Goal: Task Accomplishment & Management: Manage account settings

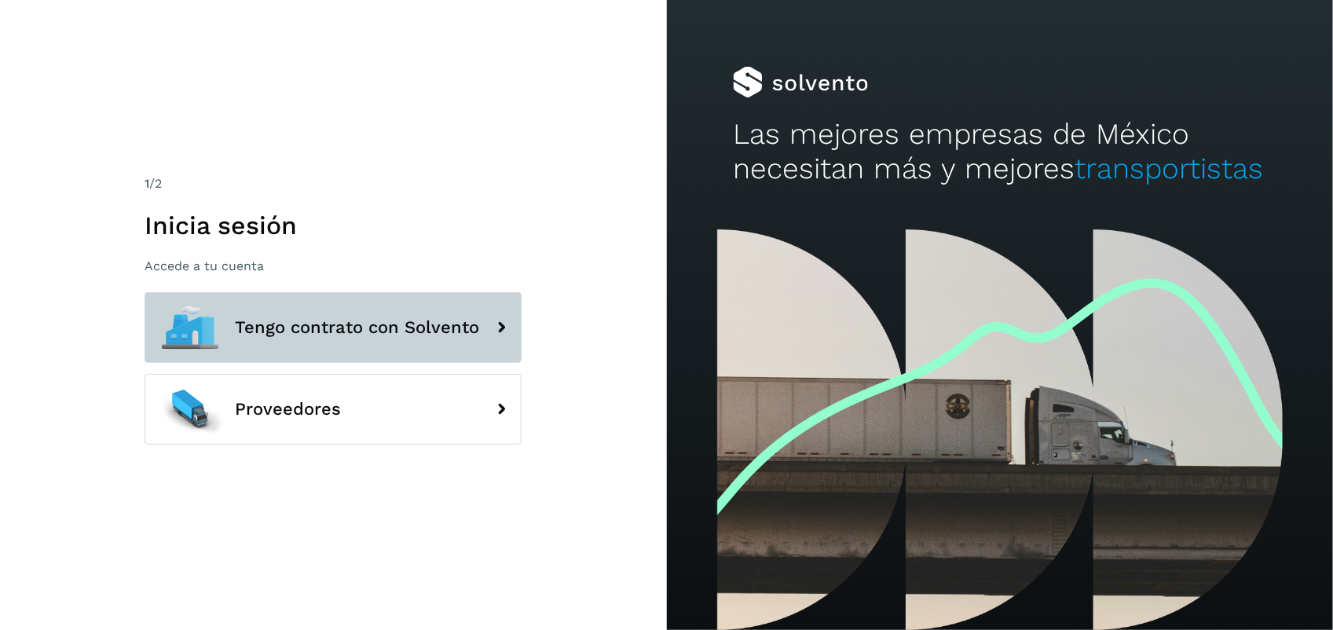
click at [401, 334] on span "Tengo contrato con Solvento" at bounding box center [357, 327] width 244 height 19
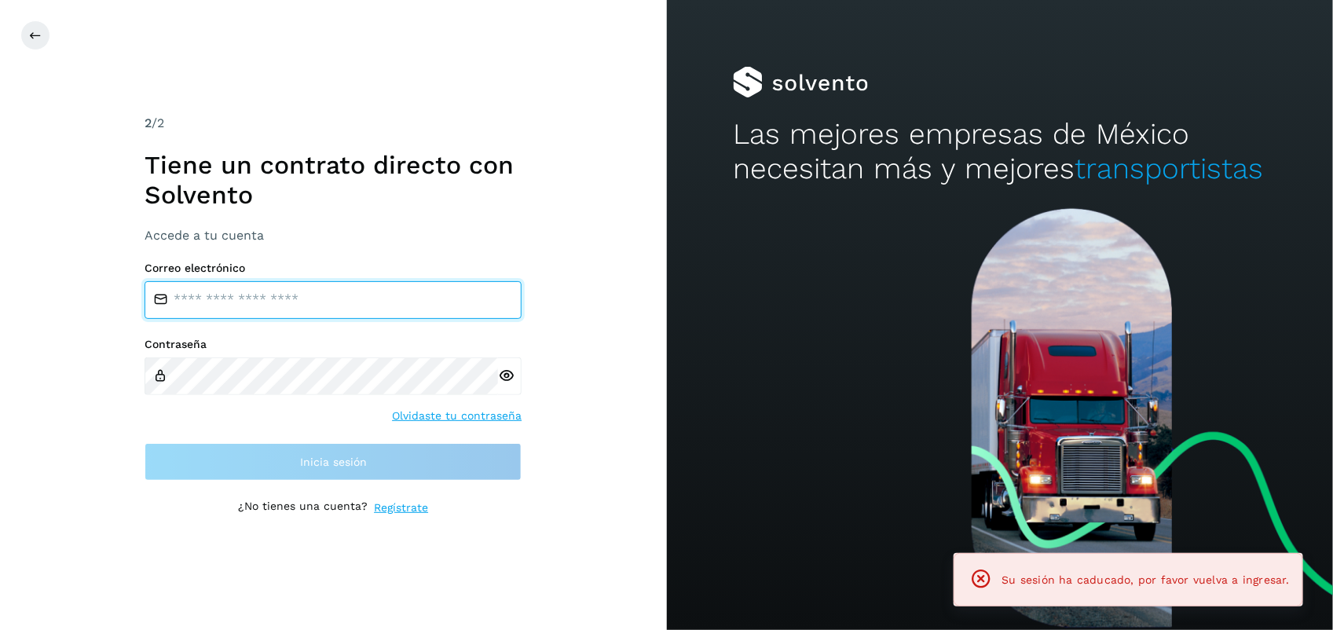
type input "**********"
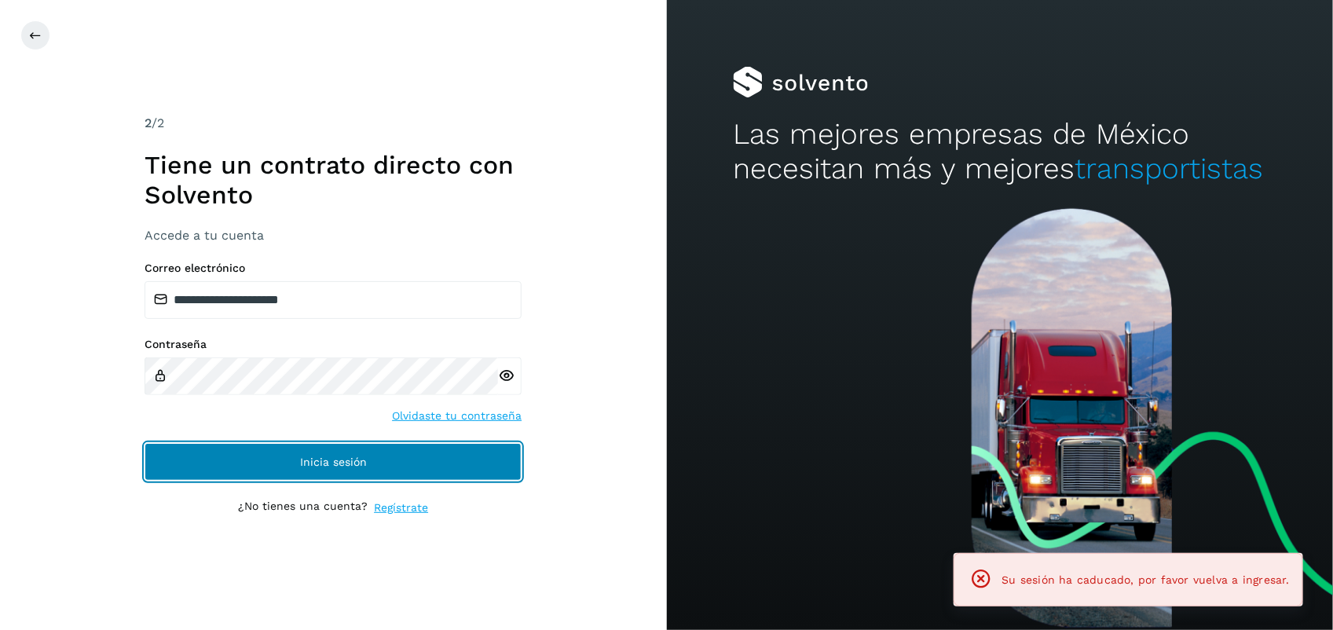
click at [332, 471] on button "Inicia sesión" at bounding box center [333, 462] width 377 height 38
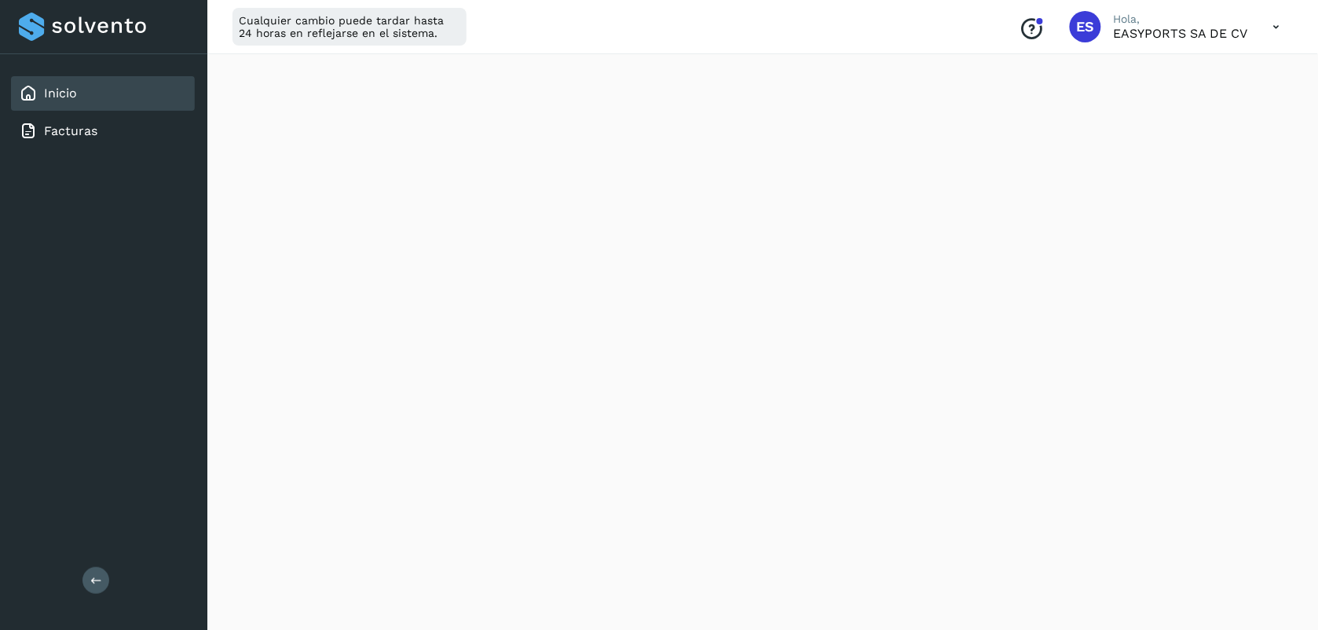
scroll to position [318, 0]
click at [88, 131] on link "Facturas" at bounding box center [70, 130] width 53 height 15
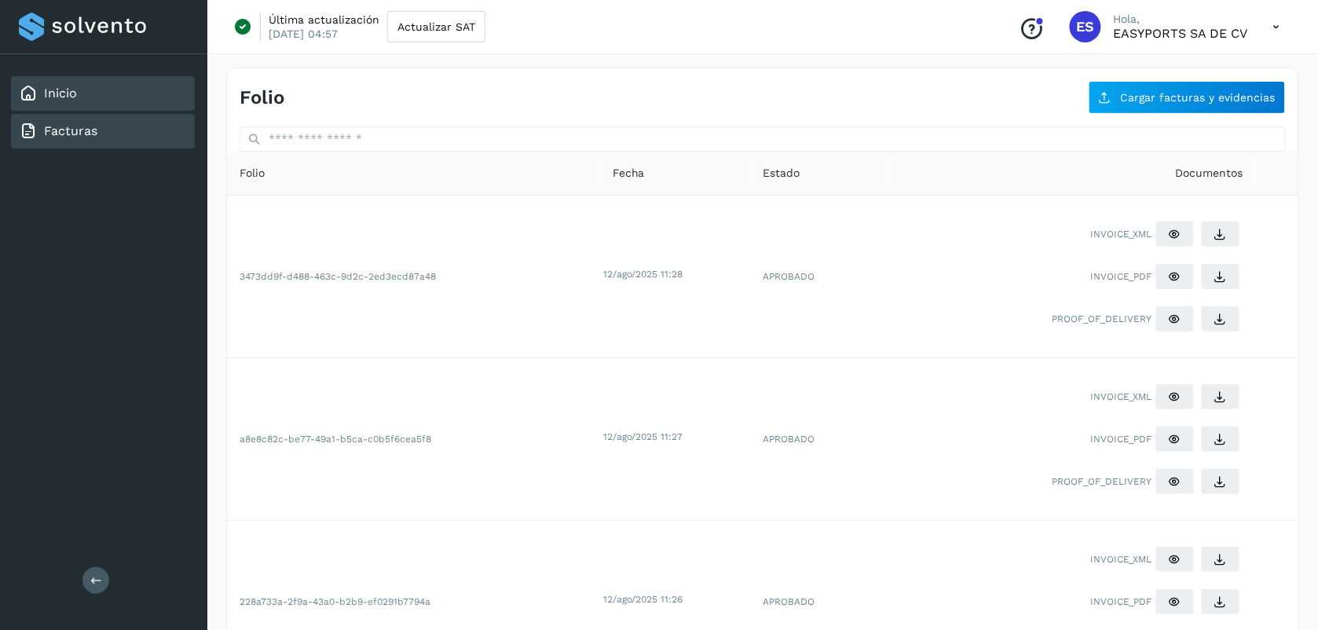
click at [89, 107] on div "Inicio" at bounding box center [103, 93] width 184 height 35
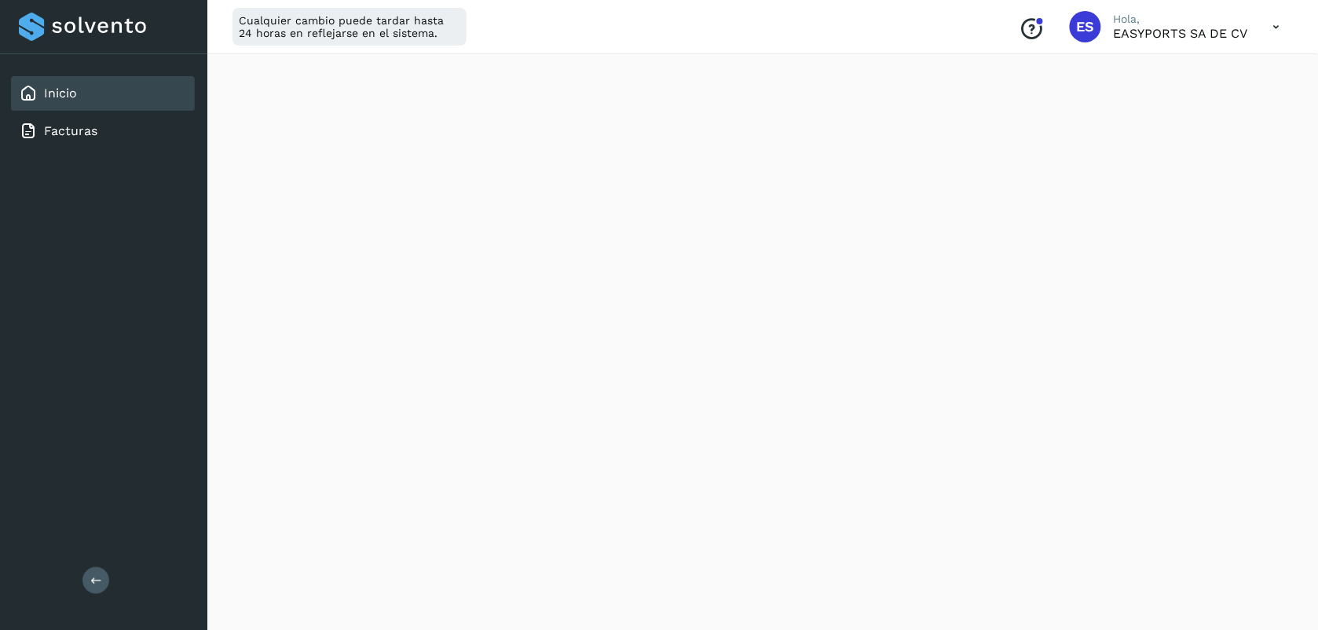
scroll to position [241, 0]
